Goal: Navigation & Orientation: Find specific page/section

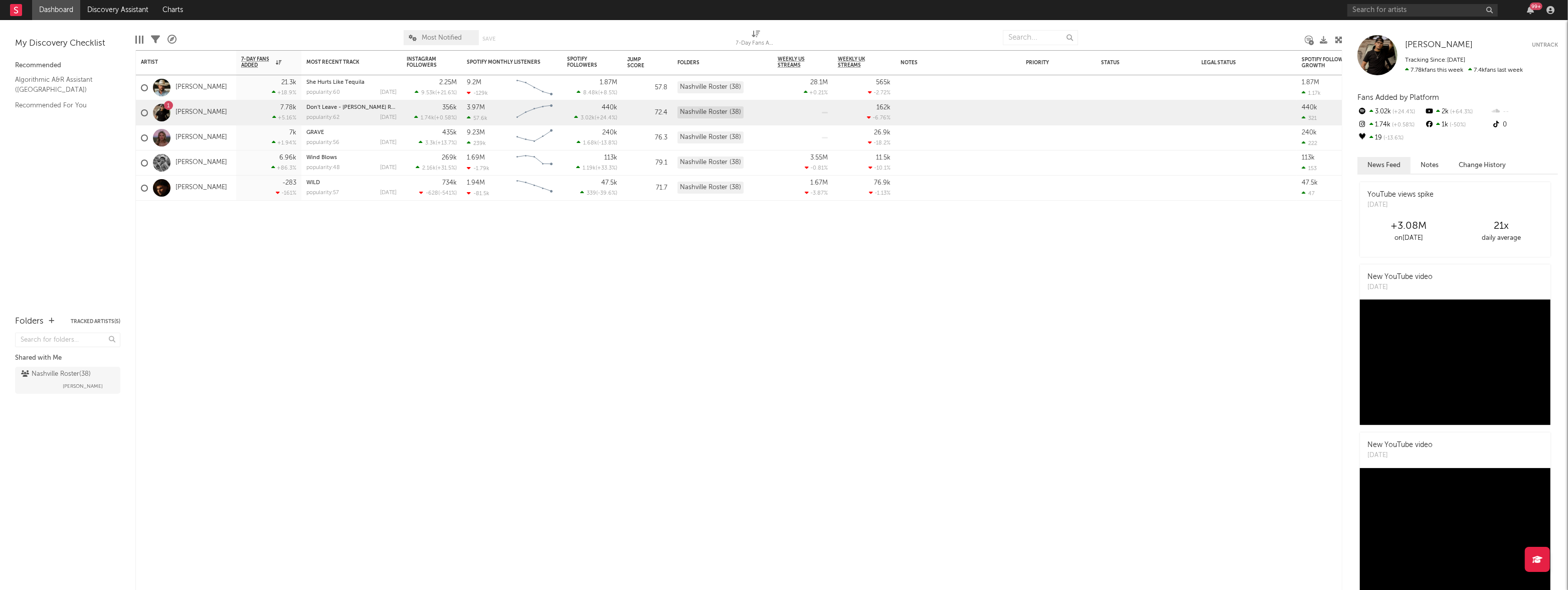
click at [47, 5] on link "Dashboard" at bounding box center [56, 10] width 48 height 20
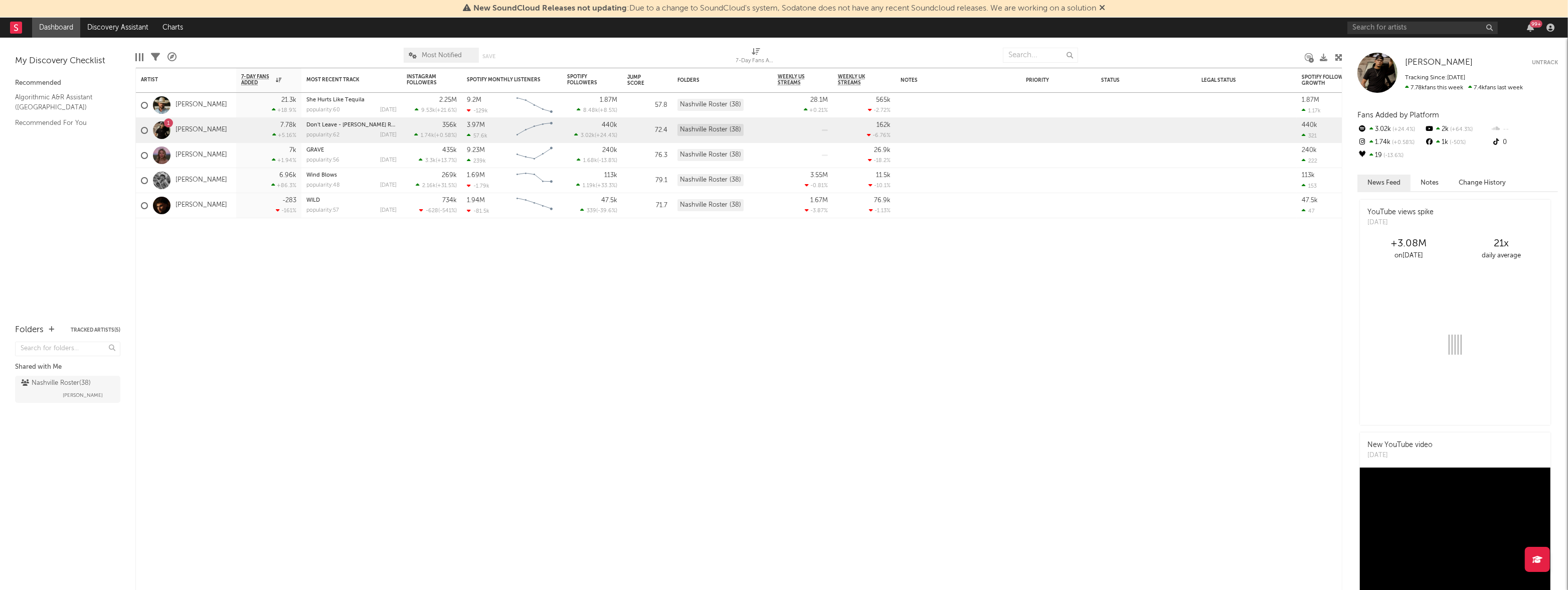
click at [1104, 8] on icon at bounding box center [1102, 7] width 6 height 8
